Goal: Find specific page/section: Find specific page/section

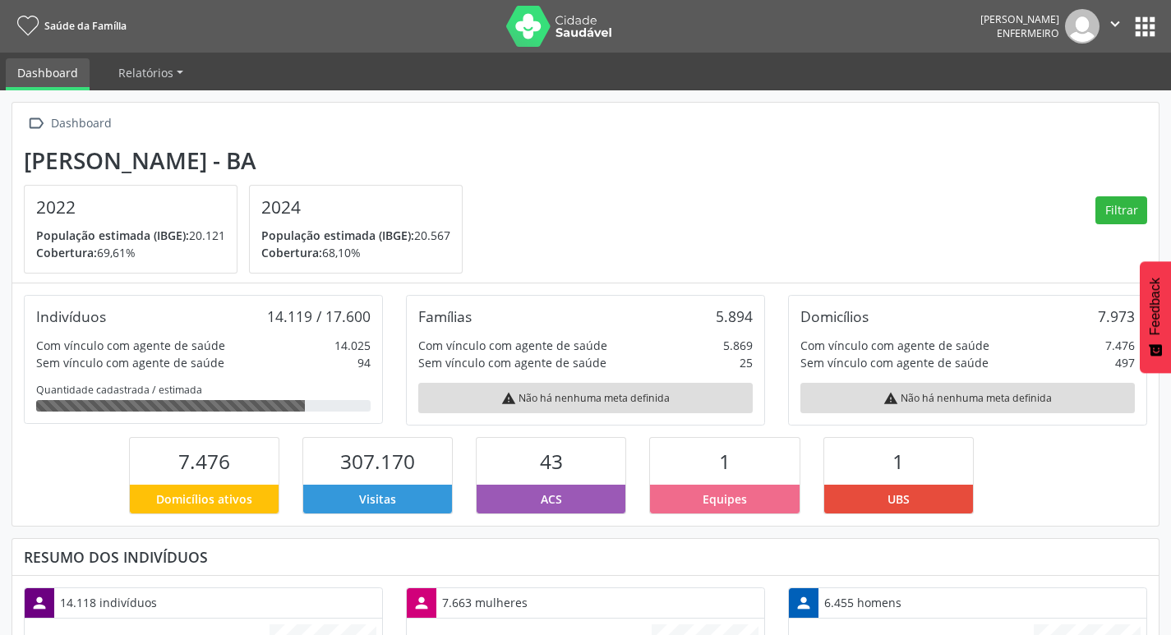
scroll to position [273, 382]
click at [1111, 21] on icon "" at bounding box center [1115, 24] width 18 height 18
click at [178, 82] on link "Relatórios" at bounding box center [151, 72] width 88 height 29
click at [144, 74] on span "Relatórios" at bounding box center [145, 73] width 55 height 16
click at [1151, 28] on button "apps" at bounding box center [1145, 26] width 29 height 29
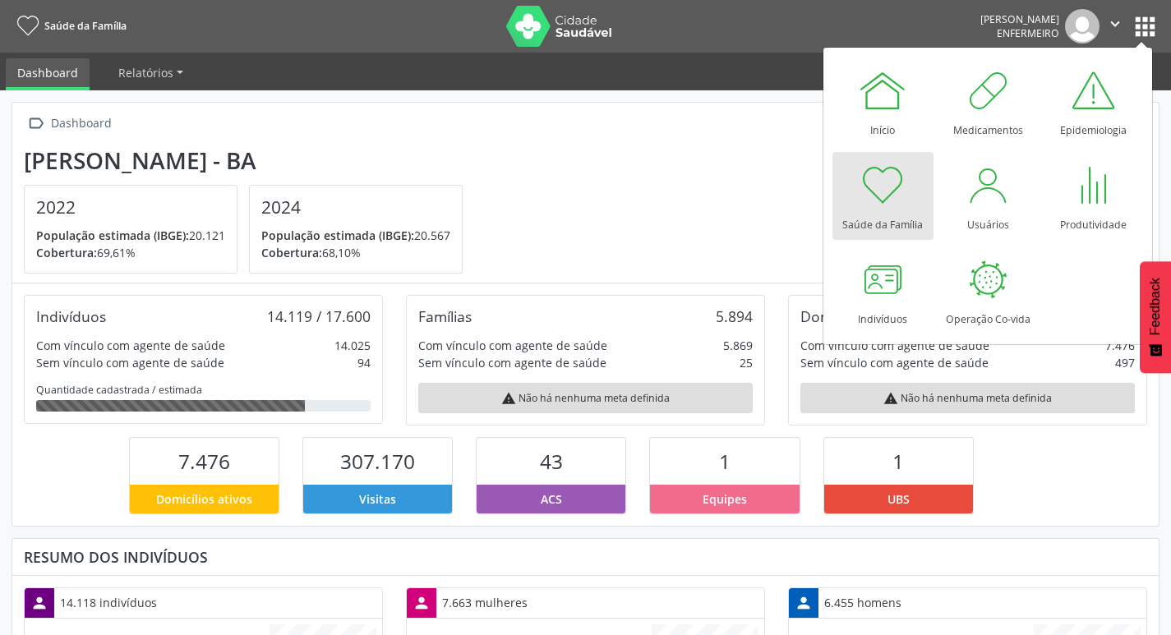
click at [909, 214] on div "Saúde da Família" at bounding box center [882, 221] width 81 height 22
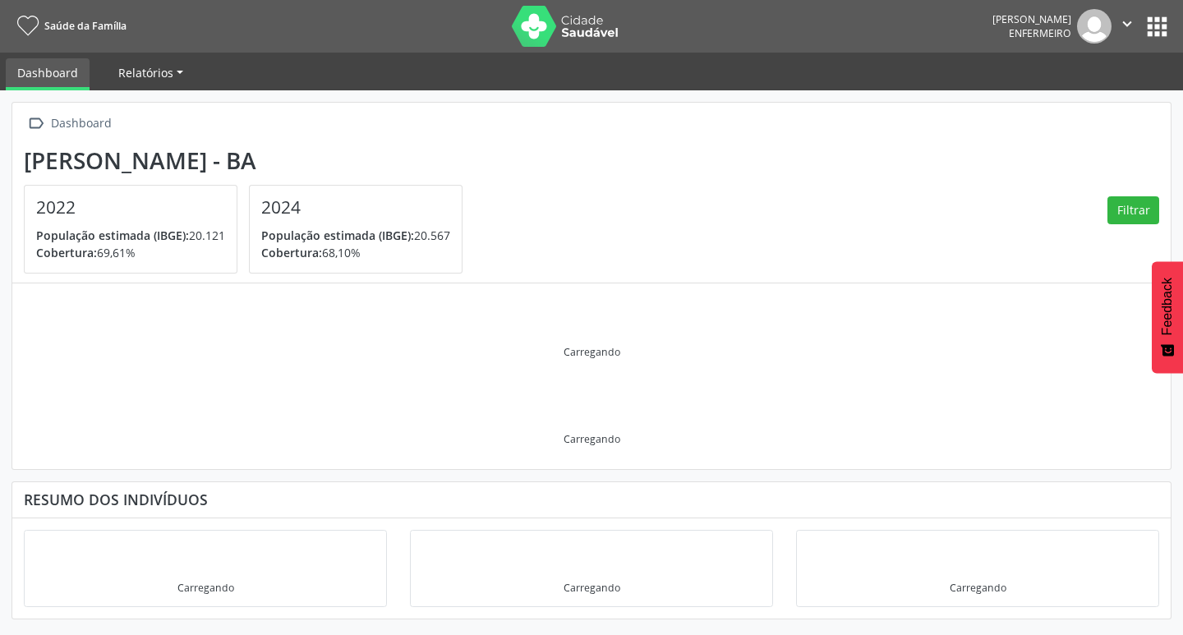
click at [176, 68] on link "Relatórios" at bounding box center [151, 72] width 88 height 29
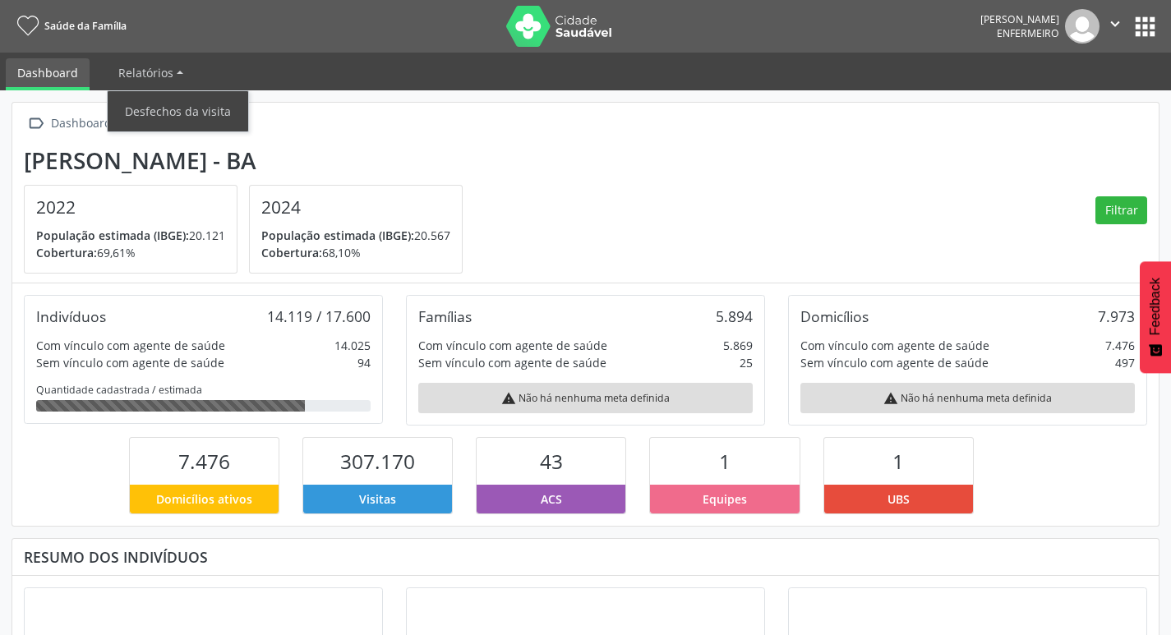
click at [1141, 24] on button "apps" at bounding box center [1145, 26] width 29 height 29
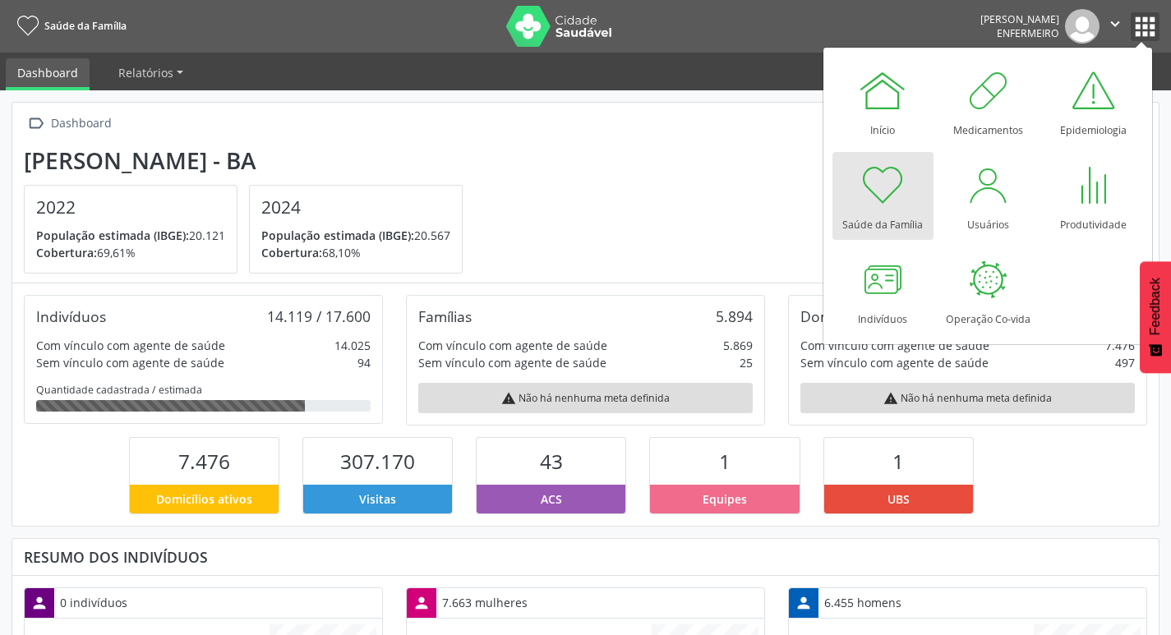
scroll to position [273, 382]
click at [898, 109] on div at bounding box center [882, 90] width 49 height 49
